Goal: Task Accomplishment & Management: Manage account settings

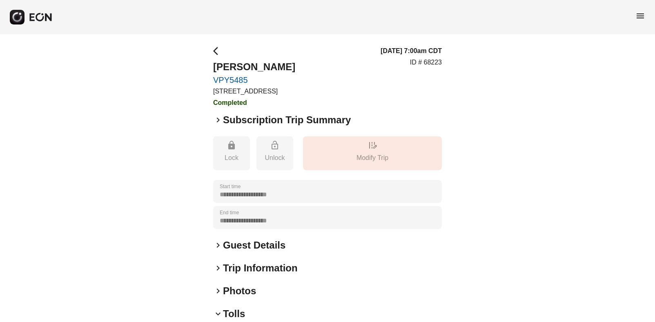
click at [641, 15] on span "menu" at bounding box center [640, 16] width 10 height 10
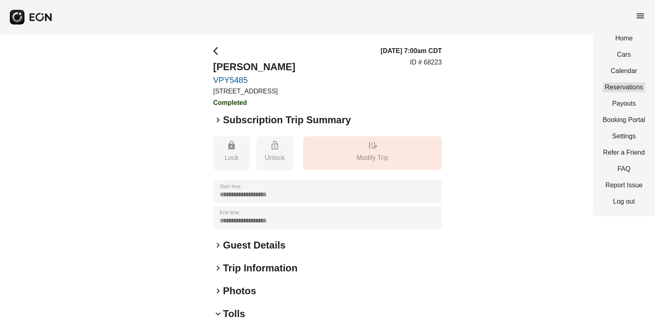
click at [627, 88] on link "Reservations" at bounding box center [623, 87] width 42 height 10
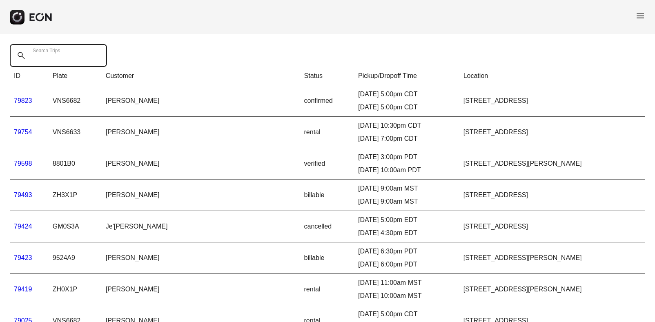
click at [70, 54] on Trips "Search Trips" at bounding box center [58, 55] width 97 height 23
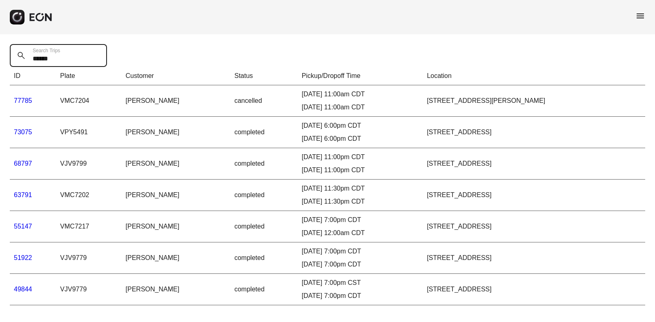
type Trips "******"
click at [25, 130] on link "73075" at bounding box center [23, 132] width 18 height 7
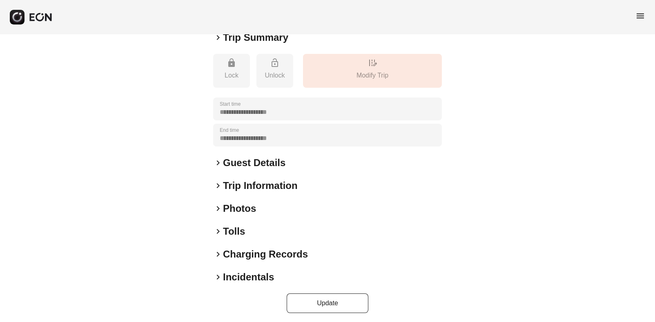
scroll to position [85, 0]
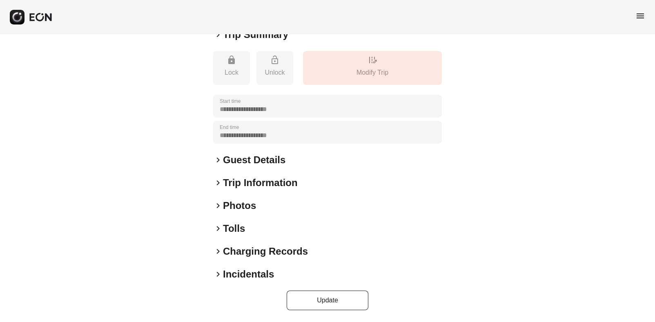
click at [218, 230] on span "keyboard_arrow_right" at bounding box center [218, 229] width 10 height 10
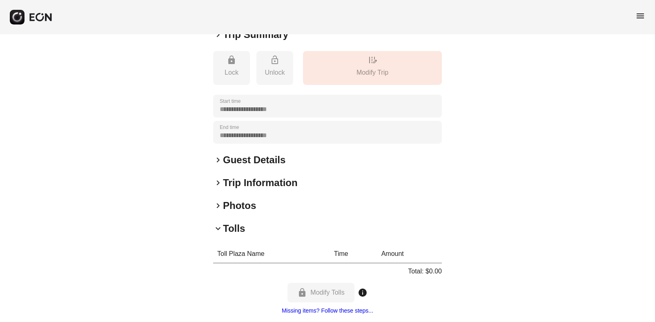
click at [218, 230] on span "keyboard_arrow_down" at bounding box center [218, 229] width 10 height 10
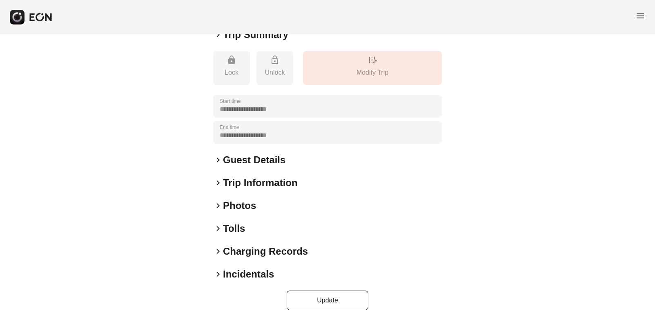
click at [220, 230] on span "keyboard_arrow_right" at bounding box center [218, 229] width 10 height 10
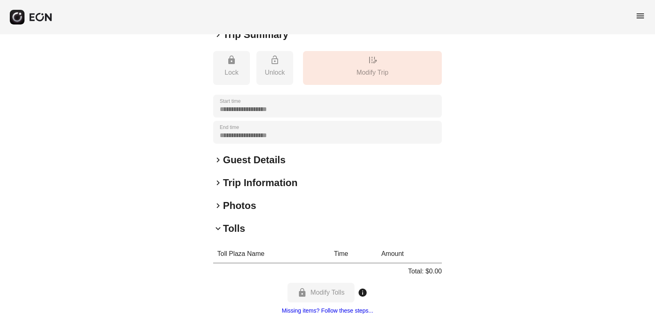
click at [220, 230] on span "keyboard_arrow_down" at bounding box center [218, 229] width 10 height 10
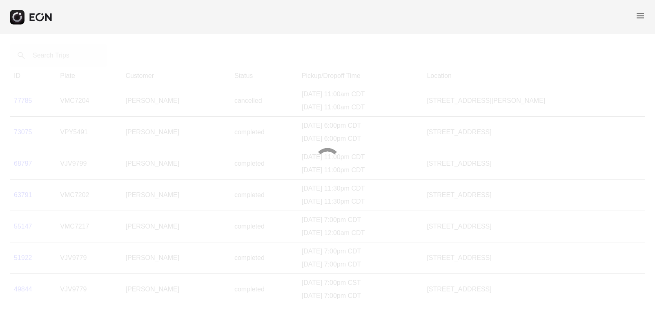
click at [74, 53] on div at bounding box center [327, 161] width 655 height 322
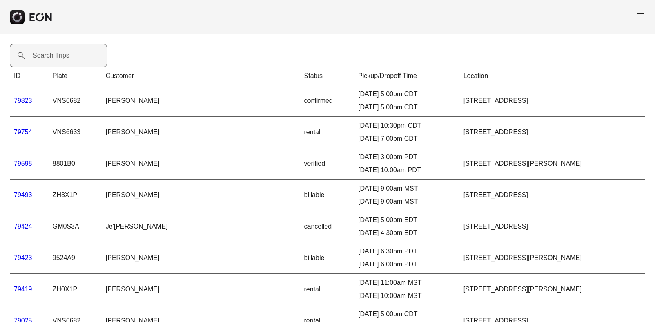
click at [66, 59] on label "Search Trips" at bounding box center [51, 56] width 37 height 10
click at [66, 59] on Trips "Search Trips" at bounding box center [58, 55] width 97 height 23
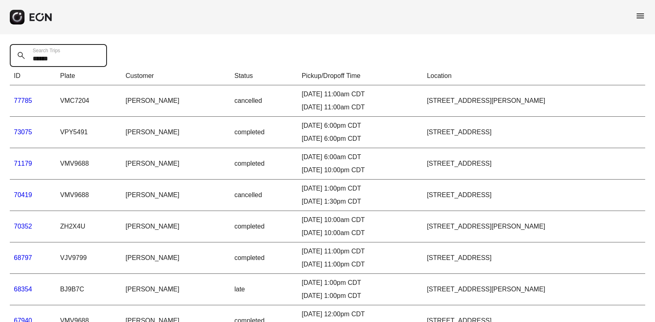
type Trips "******"
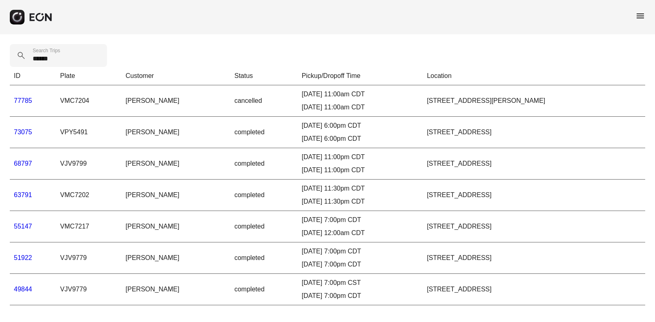
click at [24, 165] on link "68797" at bounding box center [23, 163] width 18 height 7
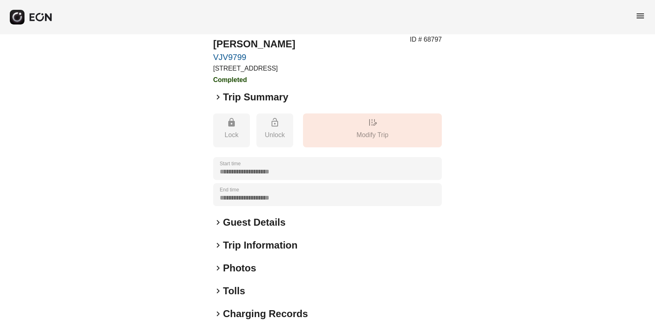
scroll to position [85, 0]
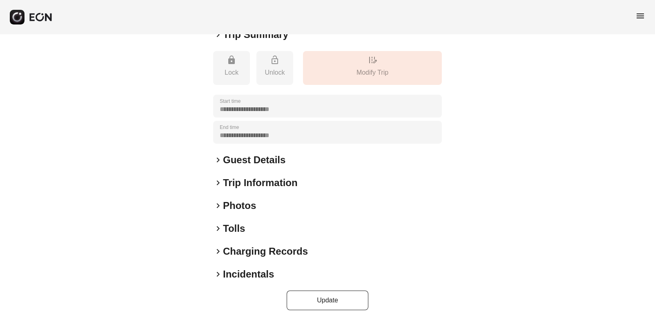
click at [218, 227] on span "keyboard_arrow_right" at bounding box center [218, 229] width 10 height 10
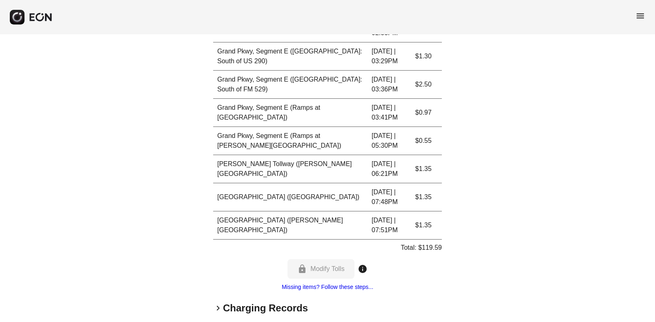
scroll to position [3122, 0]
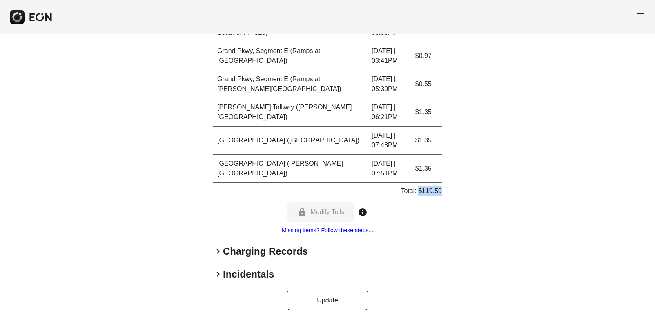
drag, startPoint x: 441, startPoint y: 191, endPoint x: 419, endPoint y: 193, distance: 21.7
click at [419, 193] on p "Total: $119.59" at bounding box center [420, 191] width 41 height 10
copy p "$119.59"
